Goal: Task Accomplishment & Management: Use online tool/utility

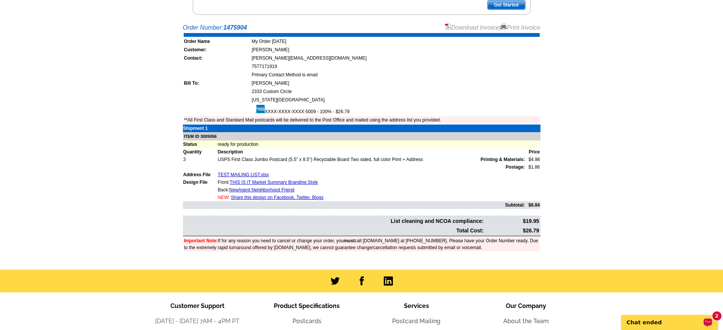
click at [697, 320] on p "Chat ended" at bounding box center [664, 323] width 75 height 6
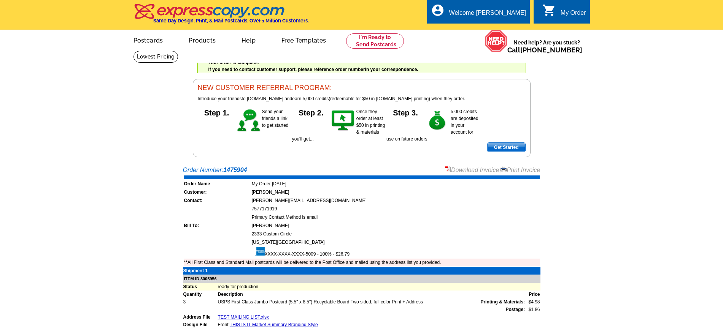
drag, startPoint x: 517, startPoint y: 170, endPoint x: 547, endPoint y: 287, distance: 120.3
click at [517, 171] on link "Print Invoice" at bounding box center [520, 170] width 40 height 6
